Goal: Navigation & Orientation: Find specific page/section

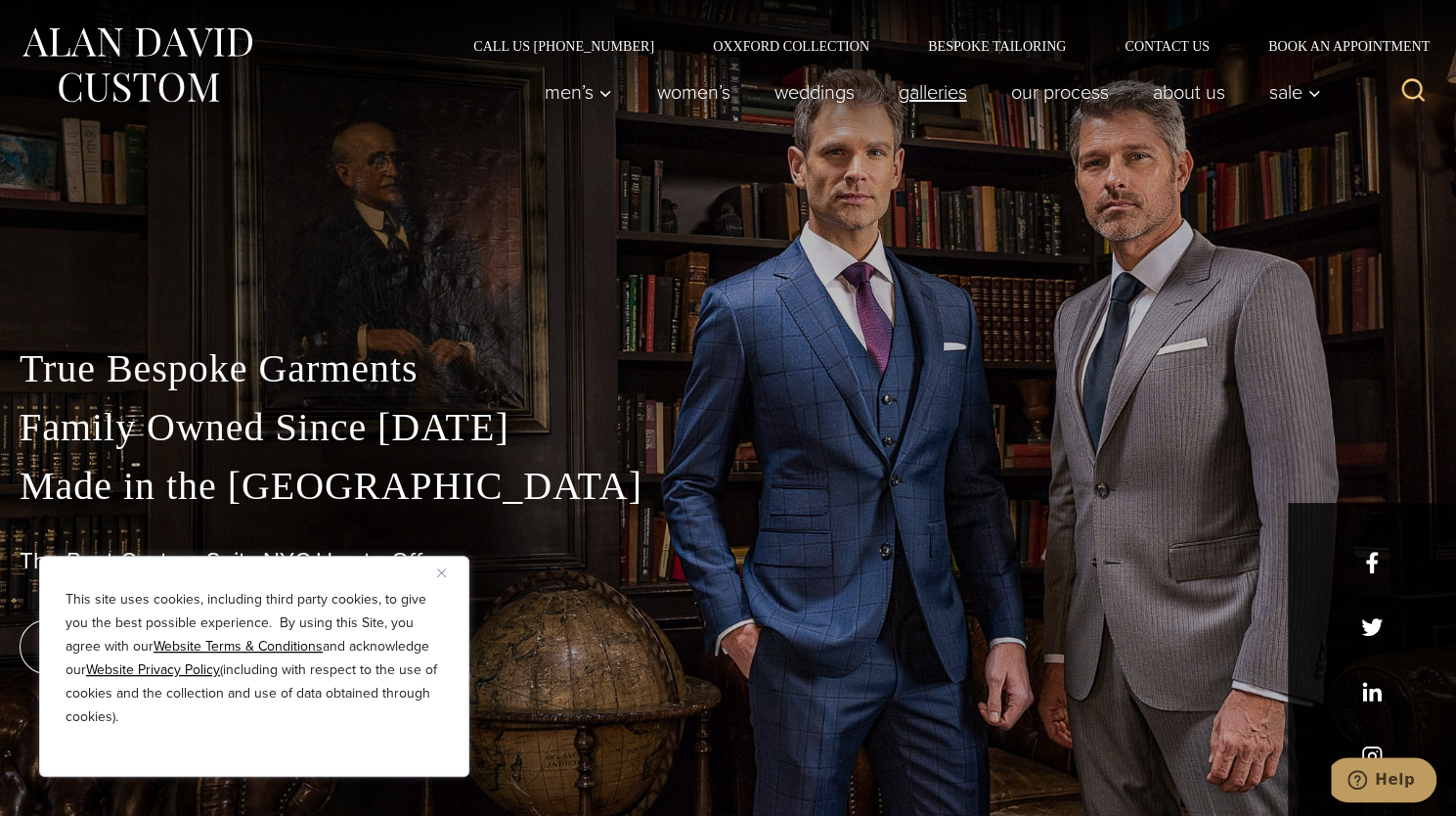
click at [941, 103] on link "Galleries" at bounding box center [932, 91] width 112 height 39
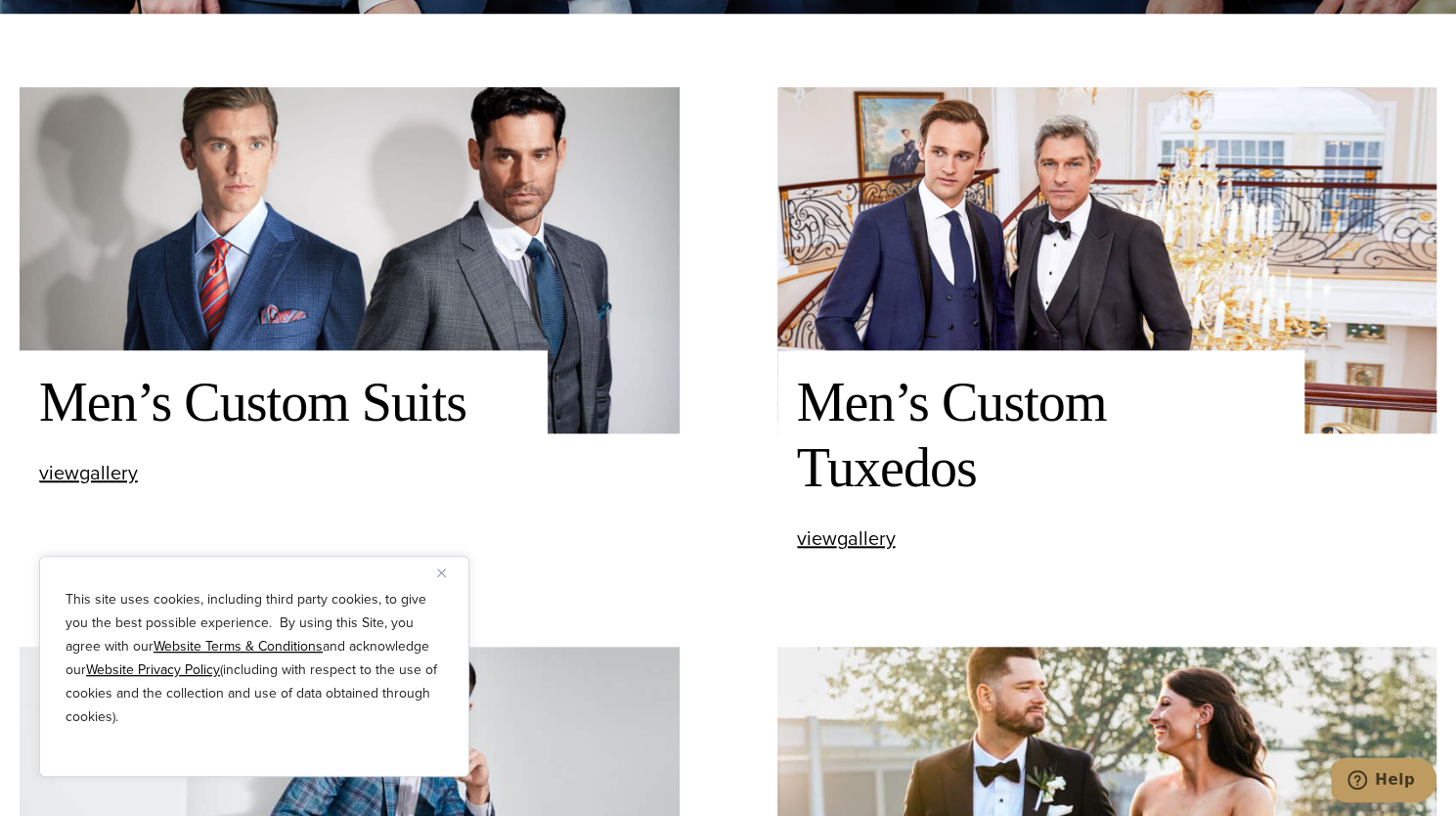
scroll to position [884, 0]
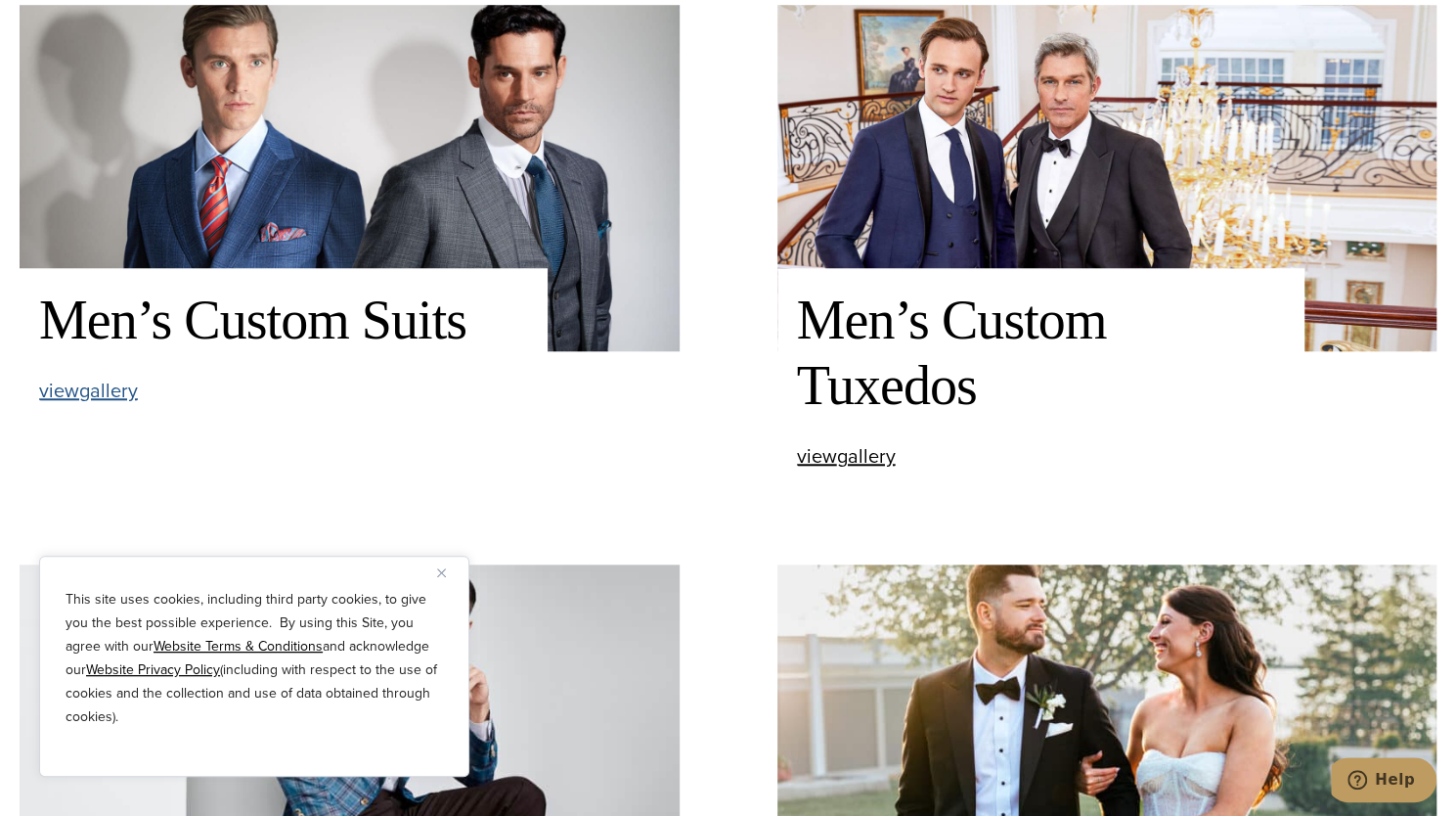
click at [105, 386] on span "view Men’s Custom Suits gallery" at bounding box center [88, 390] width 99 height 30
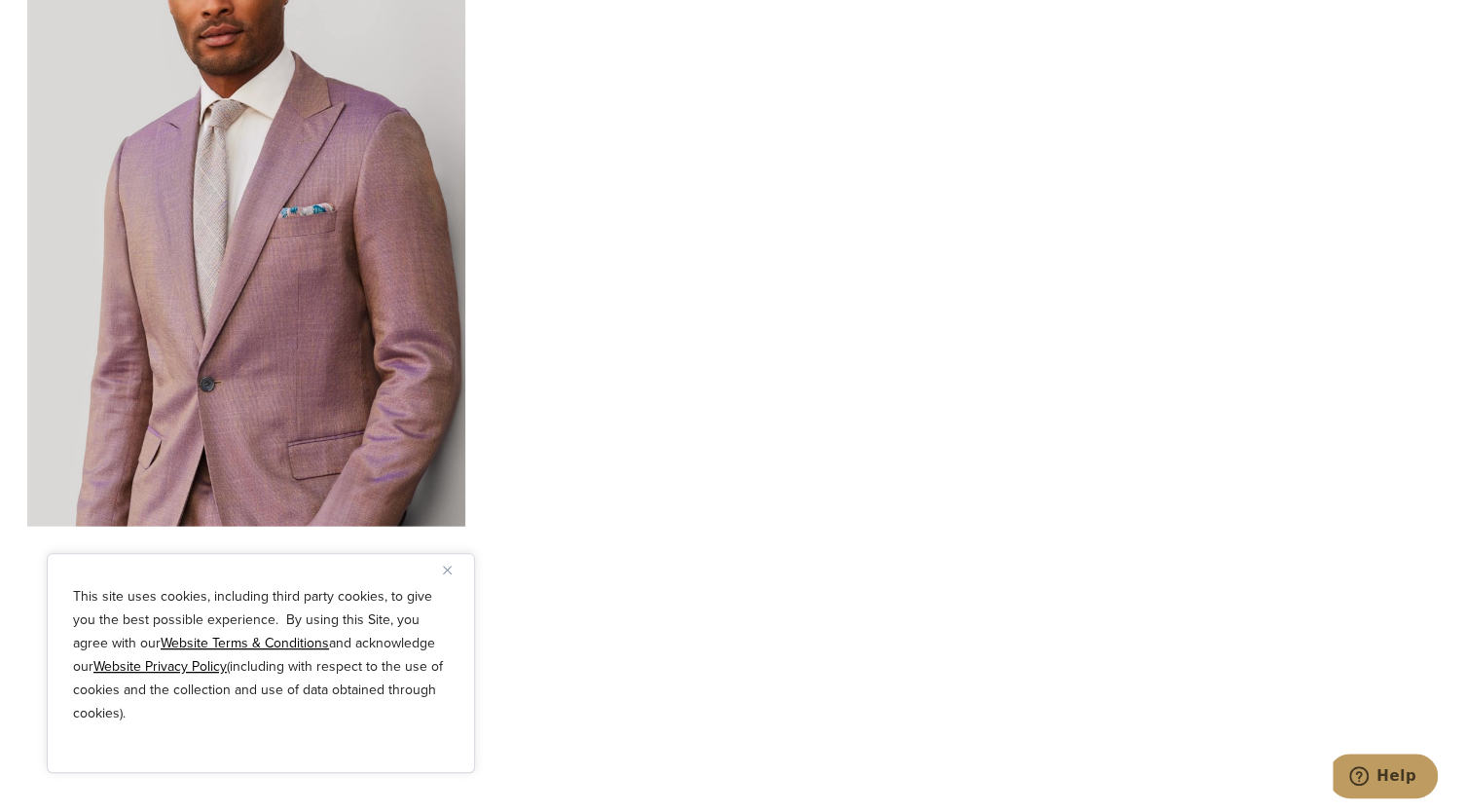
scroll to position [6876, 0]
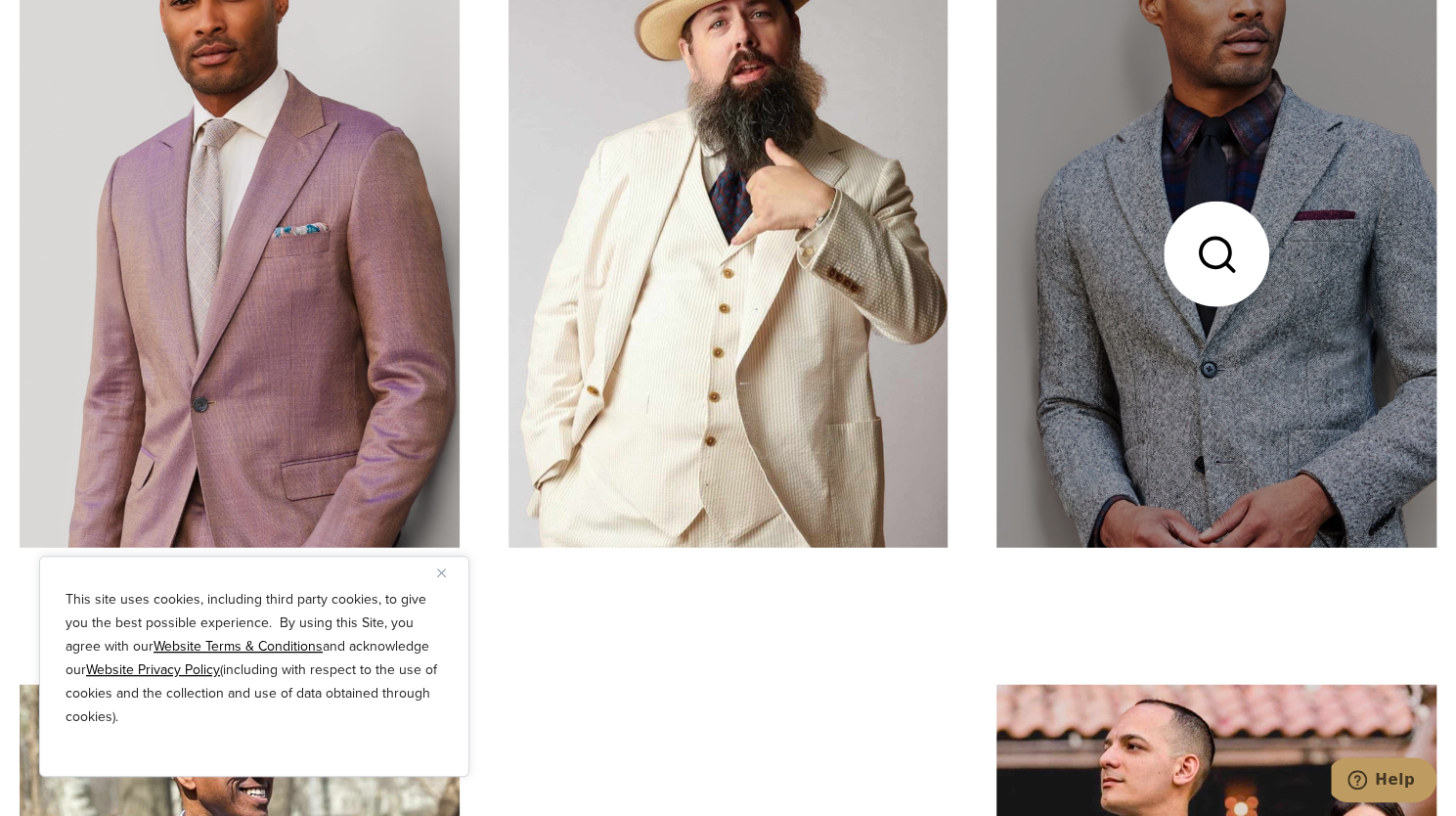
click at [1303, 355] on link at bounding box center [1216, 254] width 440 height 587
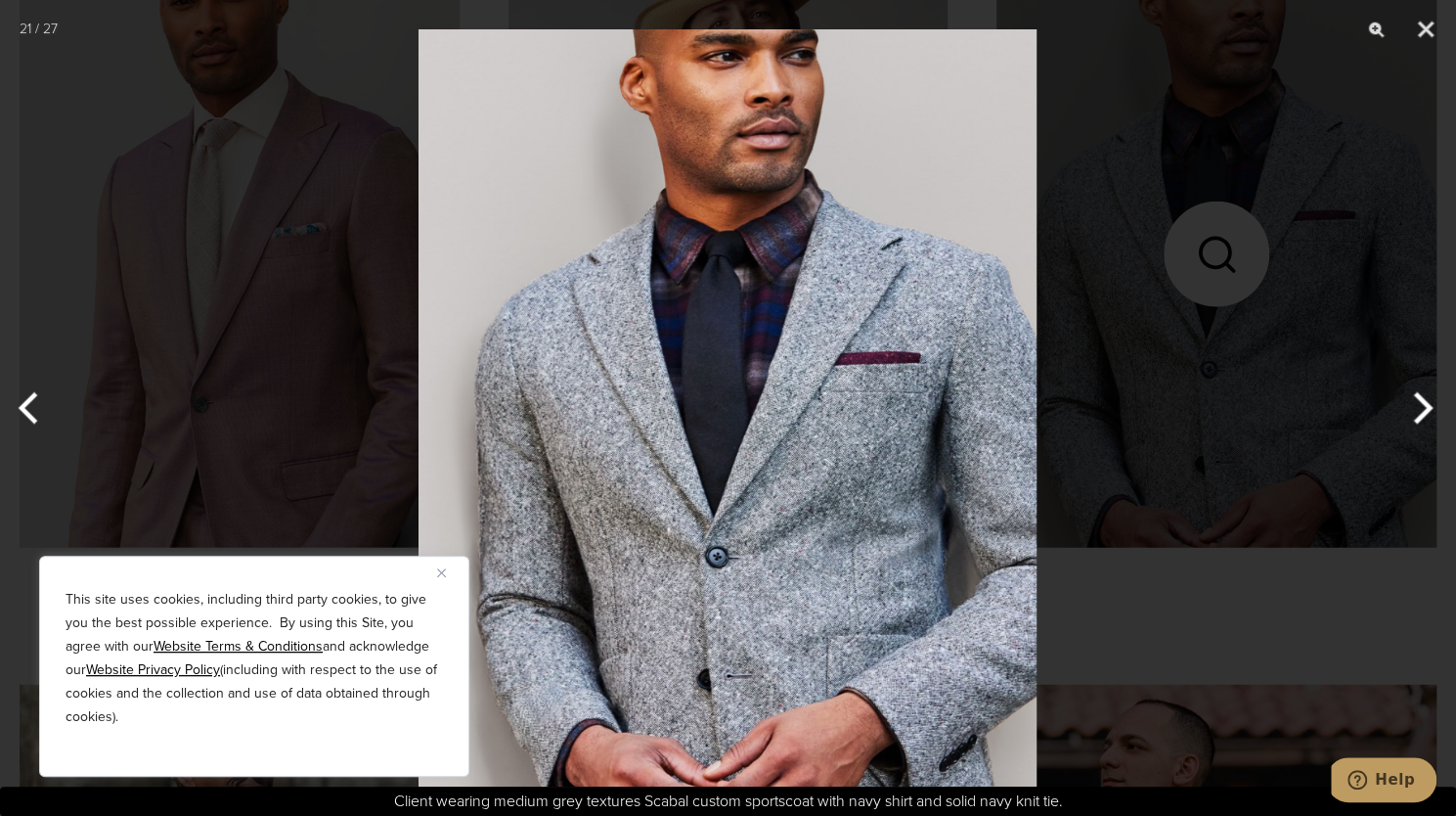
click at [1214, 294] on div at bounding box center [728, 408] width 1456 height 816
